Goal: Task Accomplishment & Management: Use online tool/utility

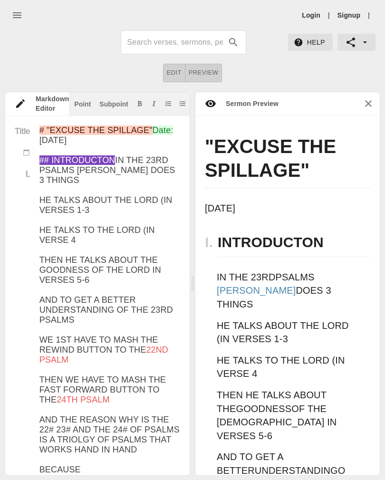
click at [310, 10] on link "Login" at bounding box center [311, 15] width 19 height 10
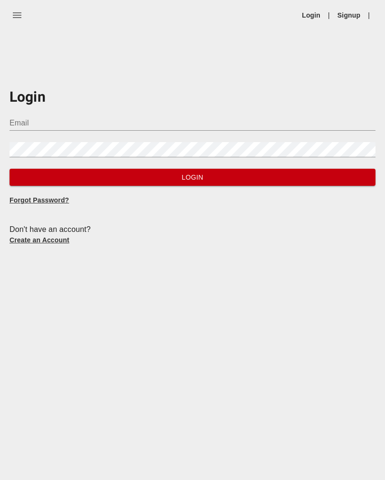
click at [171, 123] on input "Email" at bounding box center [193, 122] width 366 height 15
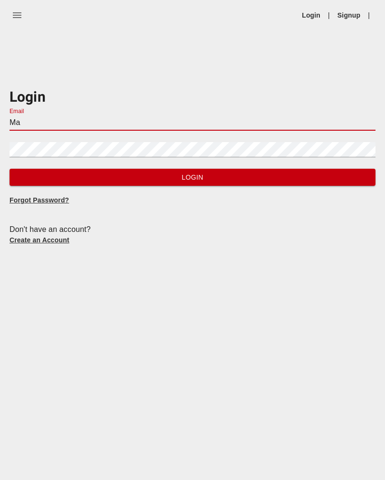
type input "M"
type input "[EMAIL_ADDRESS][DOMAIN_NAME]"
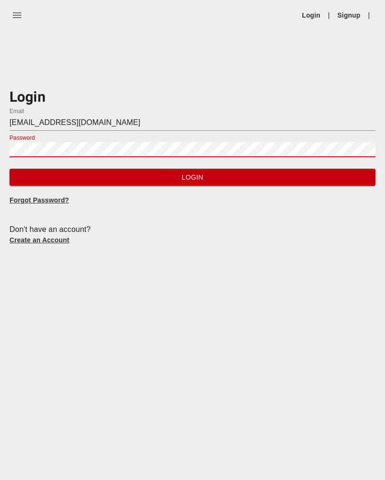
click at [336, 179] on span "Login" at bounding box center [192, 178] width 351 height 12
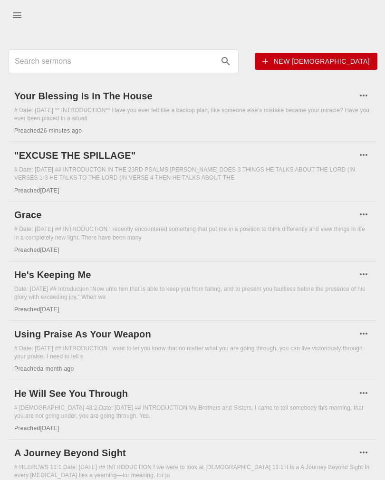
click at [25, 88] on h6 "Your Blessing Is In The House" at bounding box center [185, 95] width 342 height 15
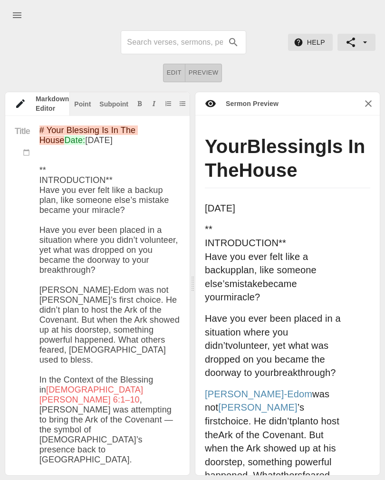
click at [214, 72] on span "Preview" at bounding box center [204, 72] width 30 height 11
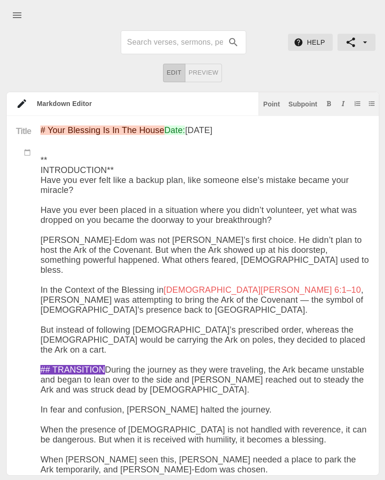
click at [39, 125] on div "Title" at bounding box center [24, 136] width 34 height 22
click at [46, 125] on div "Title I. II. III. # Your Blessing Is In The House Date: [DATE] ** INTRODUCTION*…" at bounding box center [193, 296] width 372 height 360
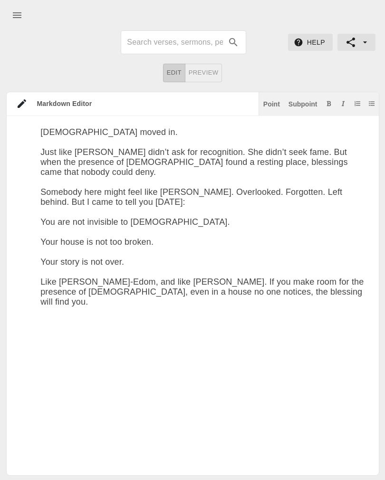
scroll to position [2113, 0]
